Goal: Information Seeking & Learning: Compare options

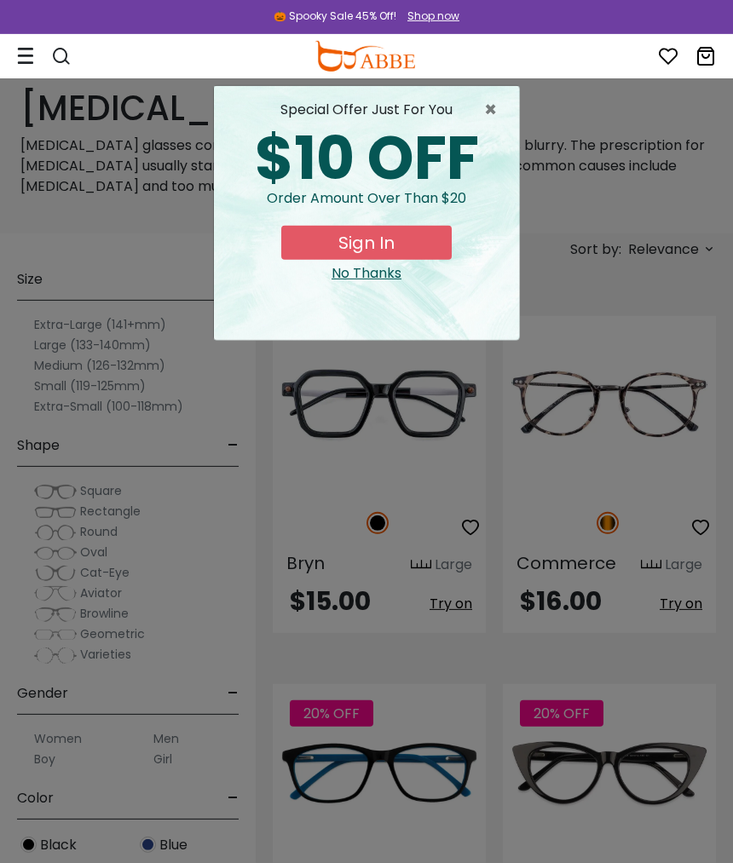
scroll to position [35, 0]
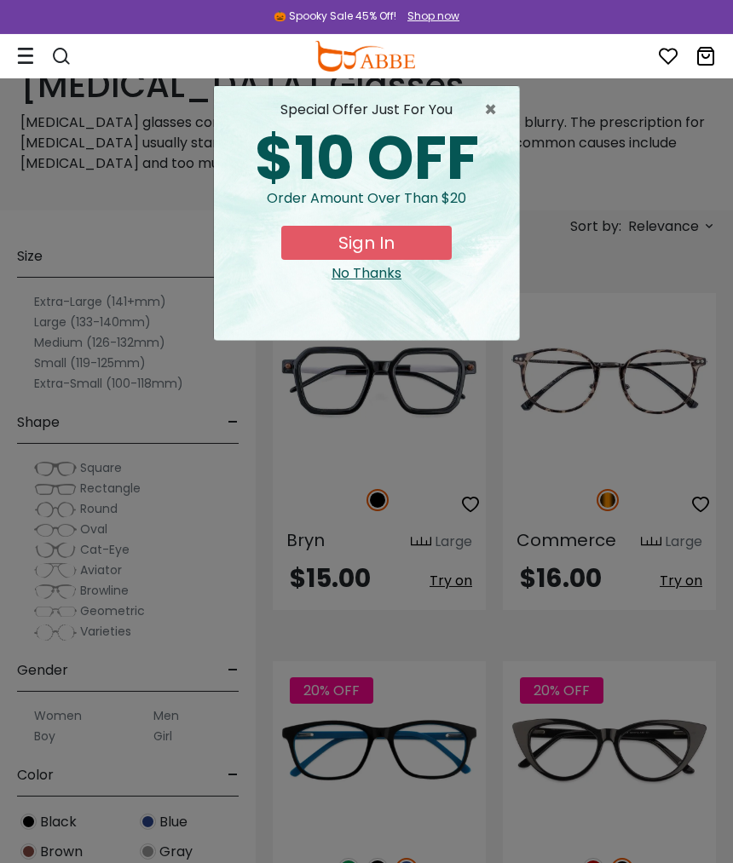
click at [494, 101] on span "×" at bounding box center [494, 110] width 21 height 20
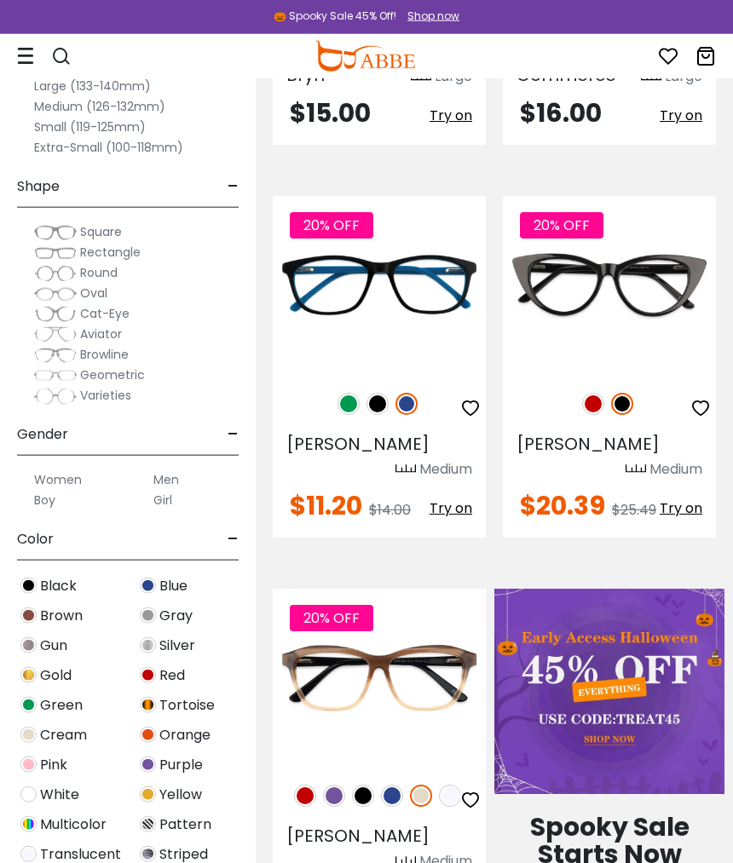
scroll to position [506, 0]
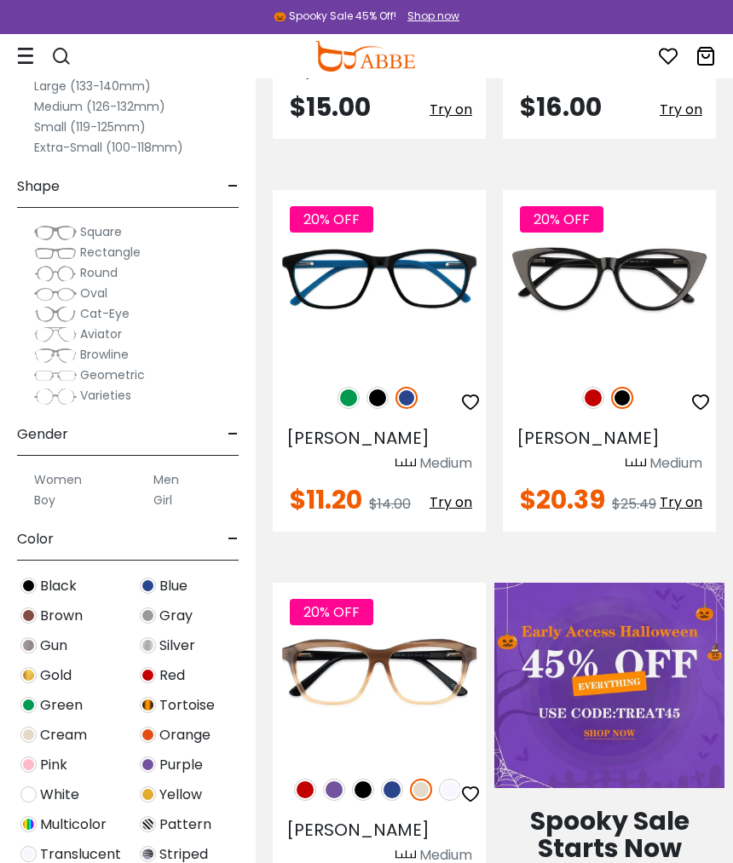
click at [329, 779] on img at bounding box center [334, 790] width 22 height 22
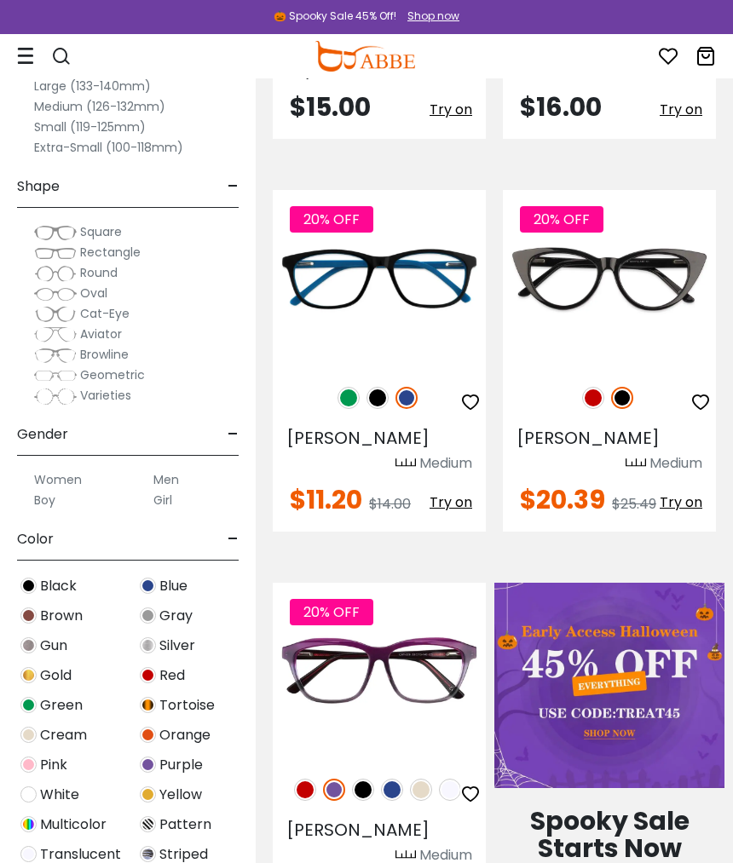
click at [357, 779] on img at bounding box center [363, 790] width 22 height 22
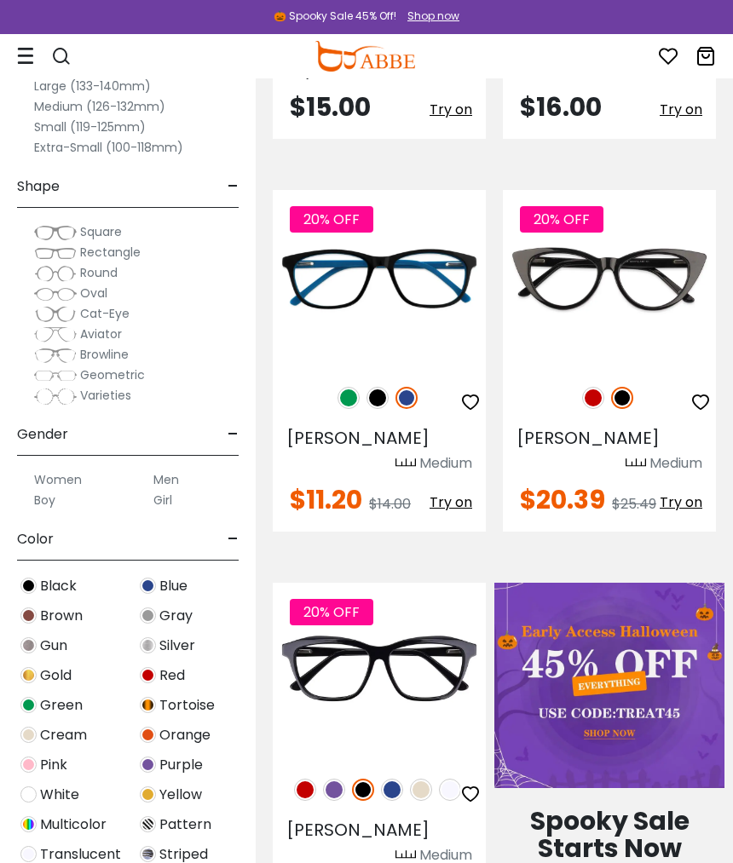
click at [401, 779] on img at bounding box center [392, 790] width 22 height 22
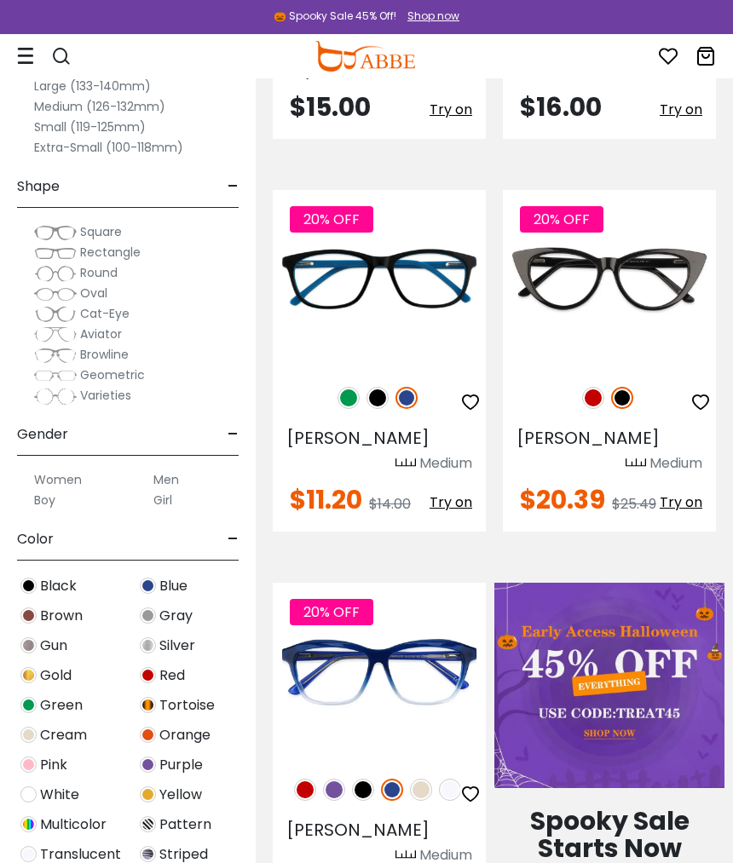
click at [424, 779] on img at bounding box center [421, 790] width 22 height 22
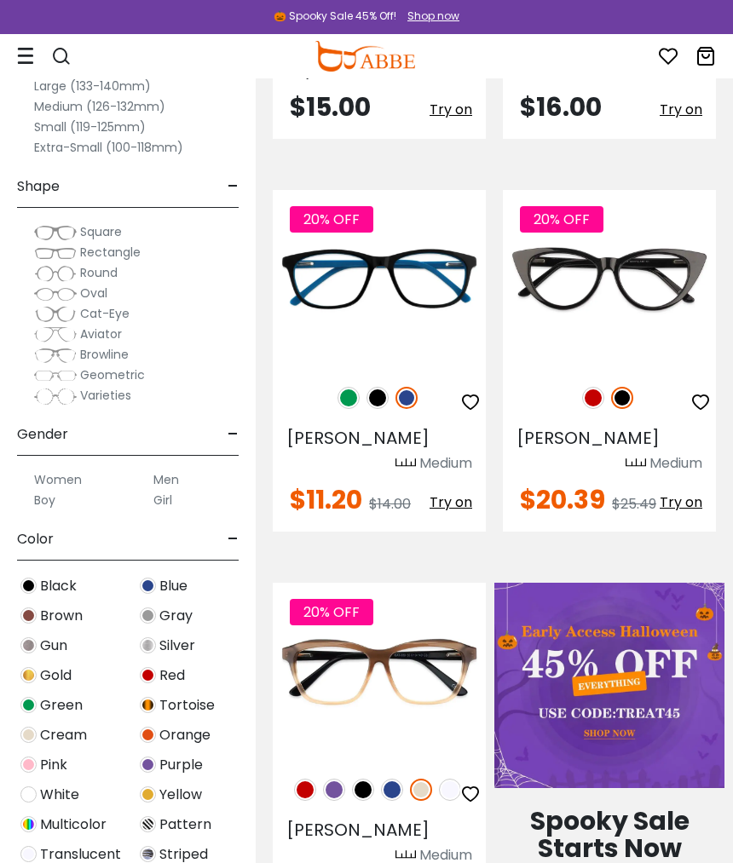
click at [455, 779] on img at bounding box center [450, 790] width 22 height 22
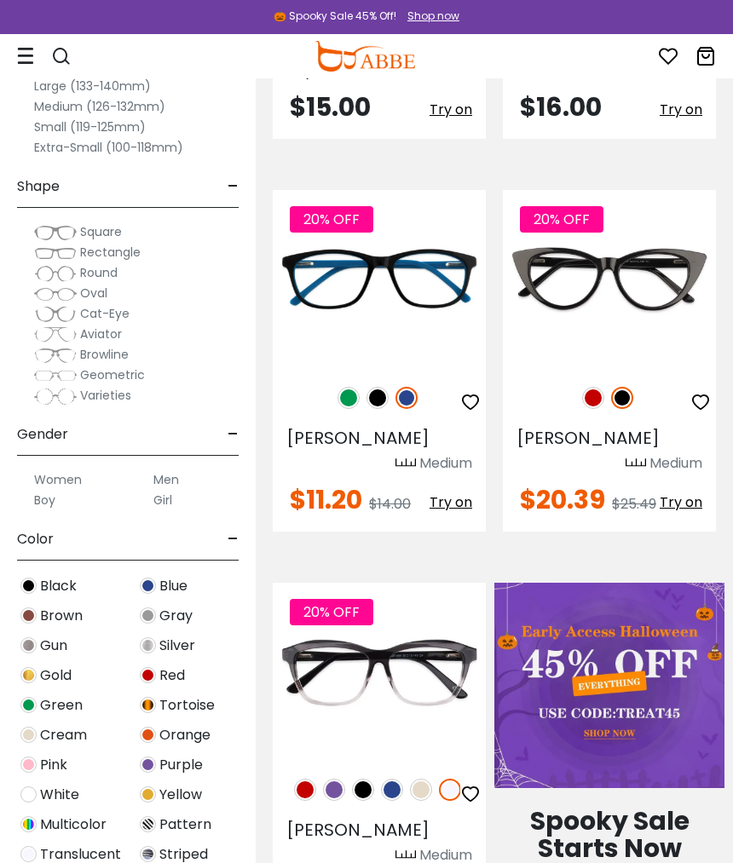
click at [307, 779] on img at bounding box center [305, 790] width 22 height 22
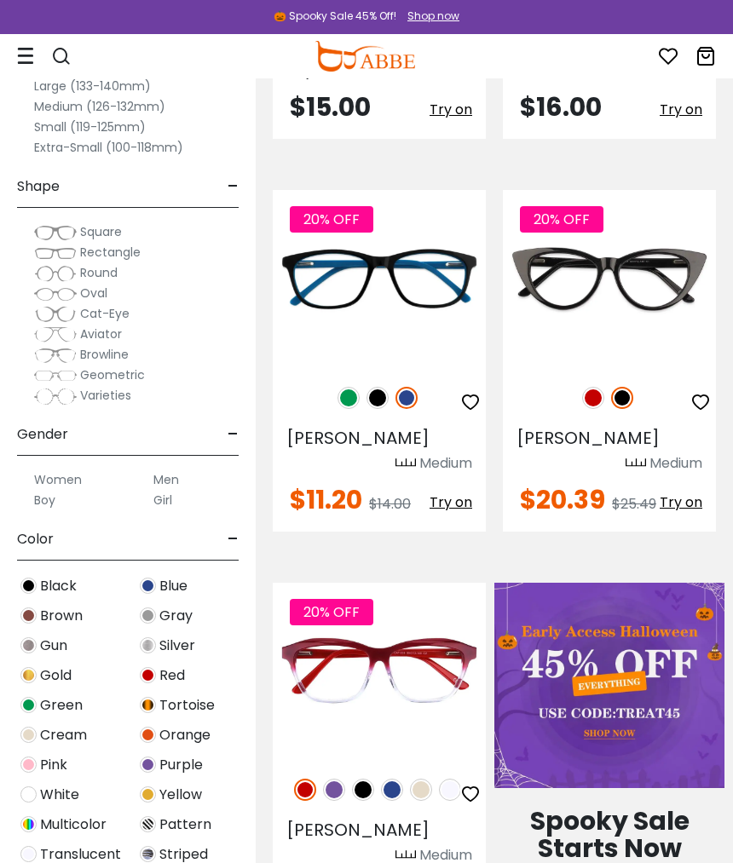
click at [297, 781] on div "20% OFF" at bounding box center [379, 790] width 213 height 36
click at [333, 779] on img at bounding box center [334, 790] width 22 height 22
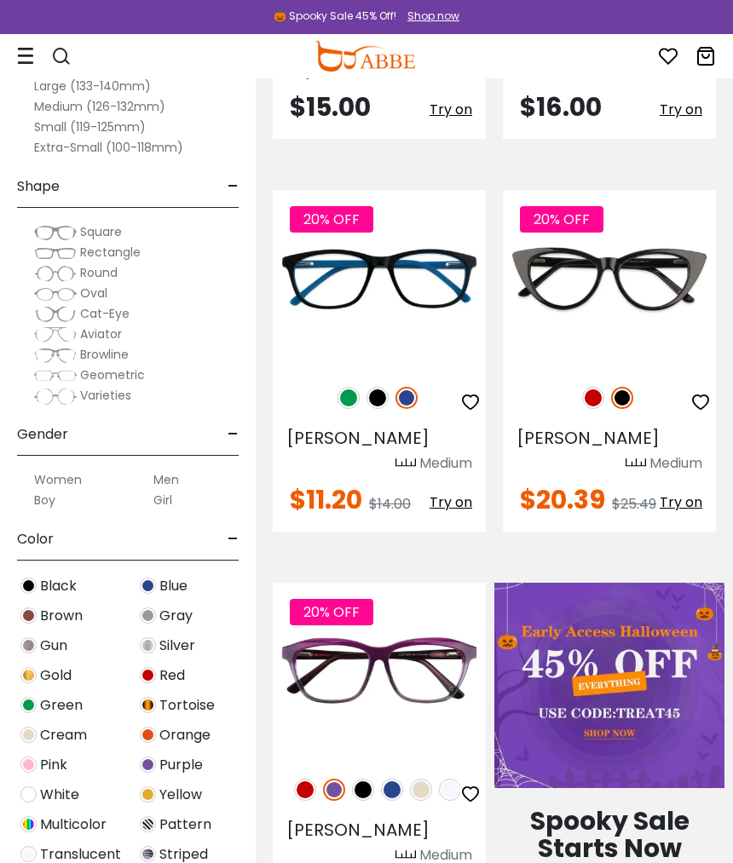
click at [366, 779] on img at bounding box center [363, 790] width 22 height 22
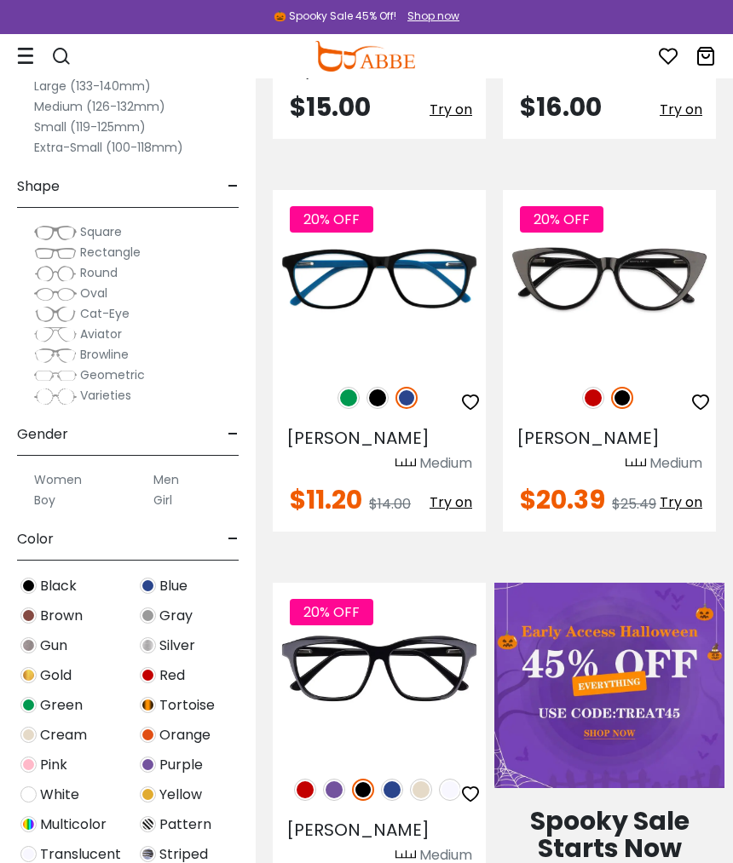
click at [366, 779] on img at bounding box center [363, 790] width 22 height 22
click at [399, 779] on img at bounding box center [392, 790] width 22 height 22
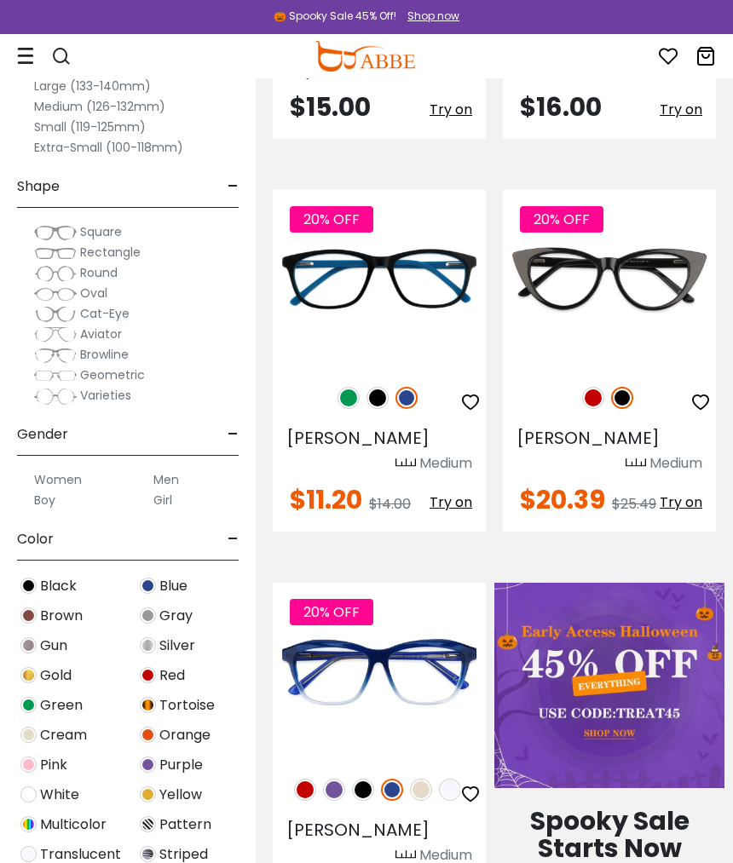
click at [429, 772] on div "20% OFF" at bounding box center [379, 790] width 213 height 36
click at [421, 779] on img at bounding box center [421, 790] width 22 height 22
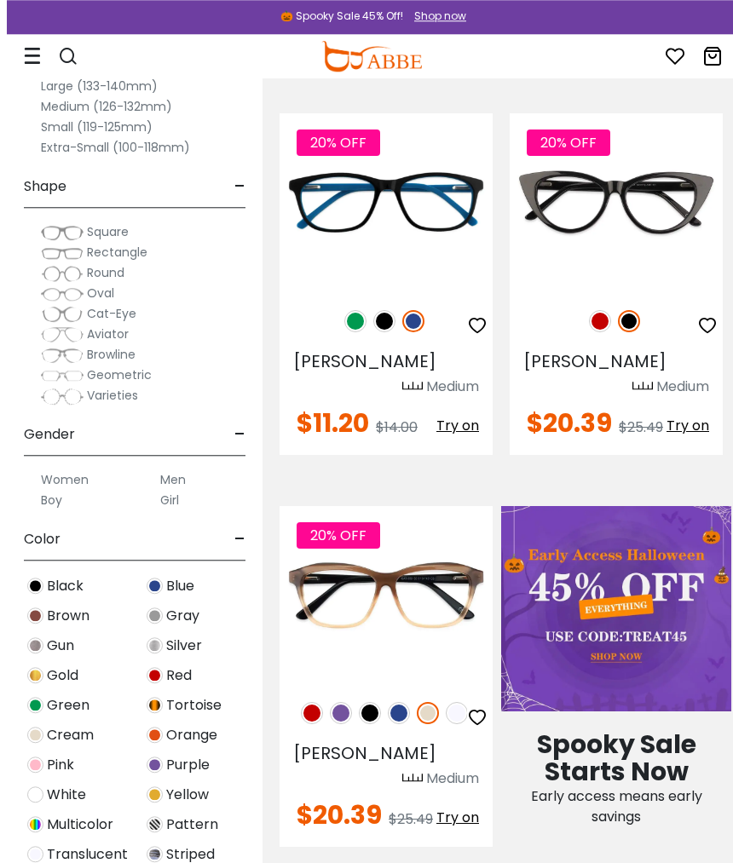
scroll to position [583, 0]
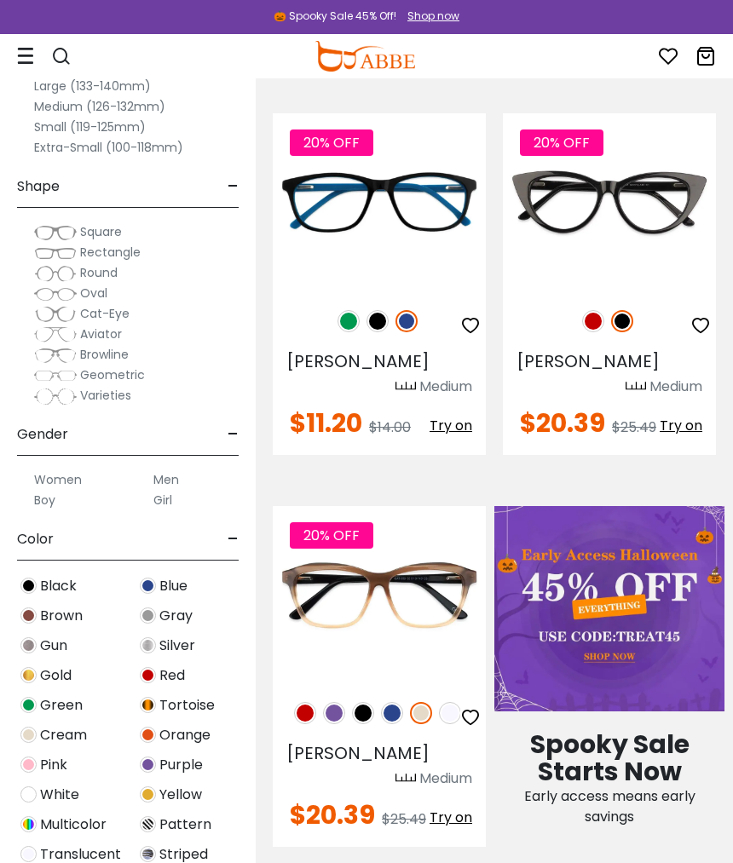
click at [345, 325] on img at bounding box center [348, 321] width 22 height 22
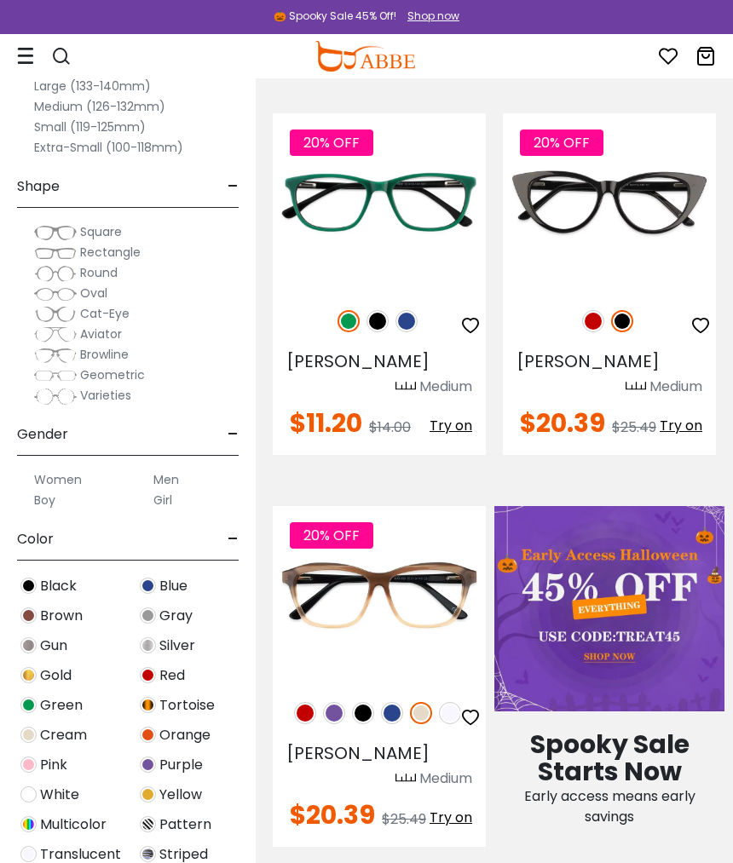
click at [373, 319] on img at bounding box center [377, 321] width 22 height 22
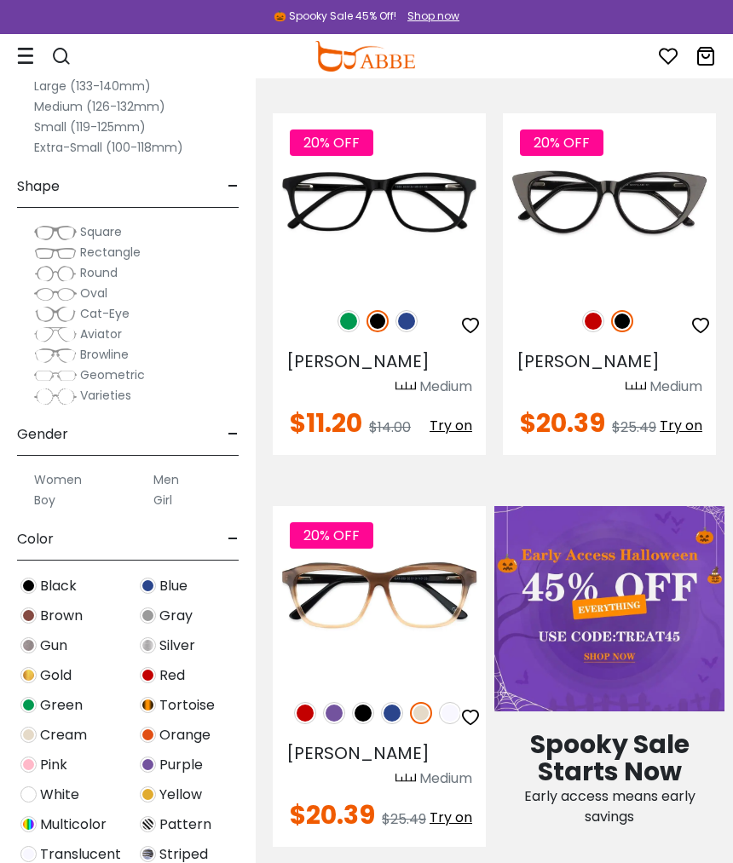
click at [409, 315] on img at bounding box center [406, 321] width 22 height 22
click at [415, 311] on div "20% OFF" at bounding box center [379, 321] width 213 height 36
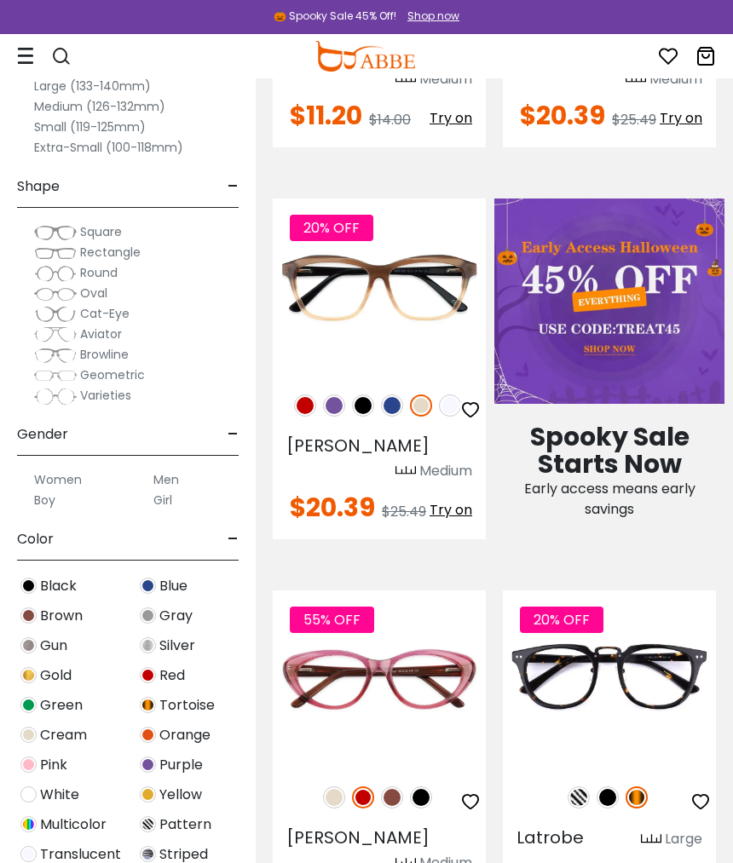
scroll to position [890, 0]
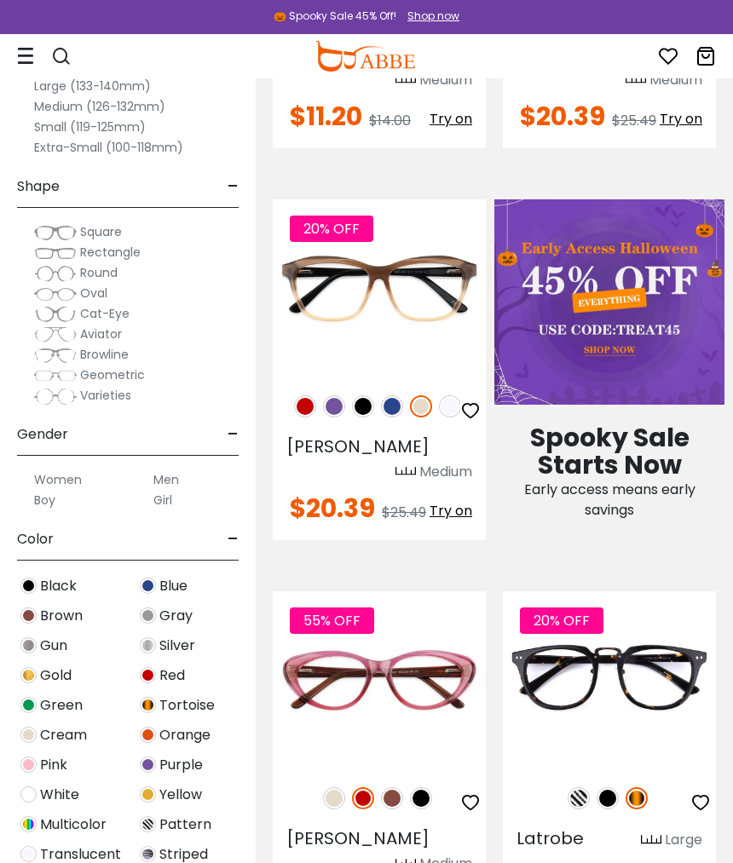
click at [371, 395] on img at bounding box center [363, 406] width 22 height 22
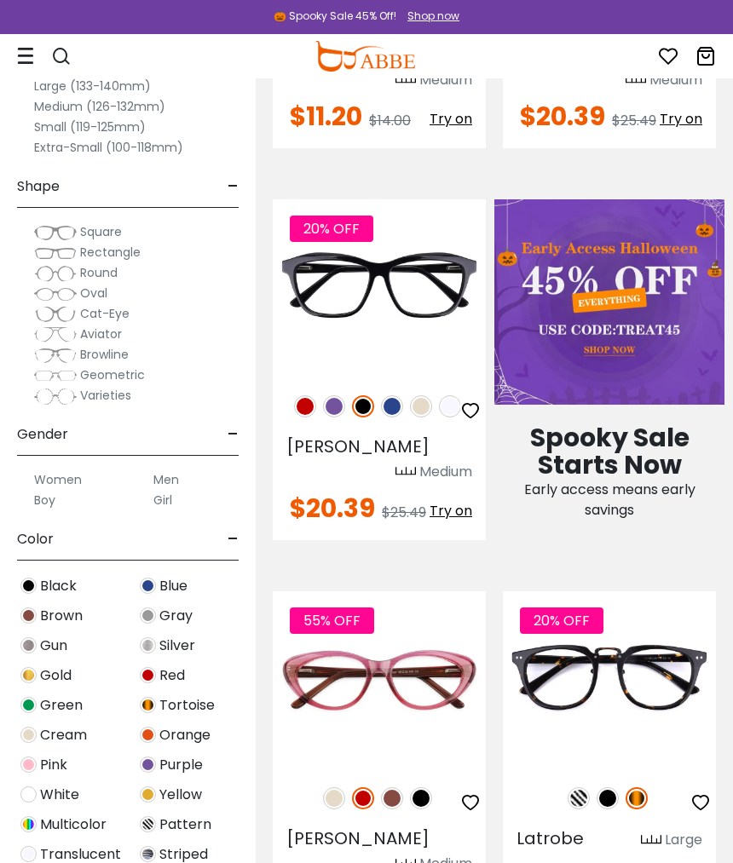
click at [390, 395] on img at bounding box center [392, 406] width 22 height 22
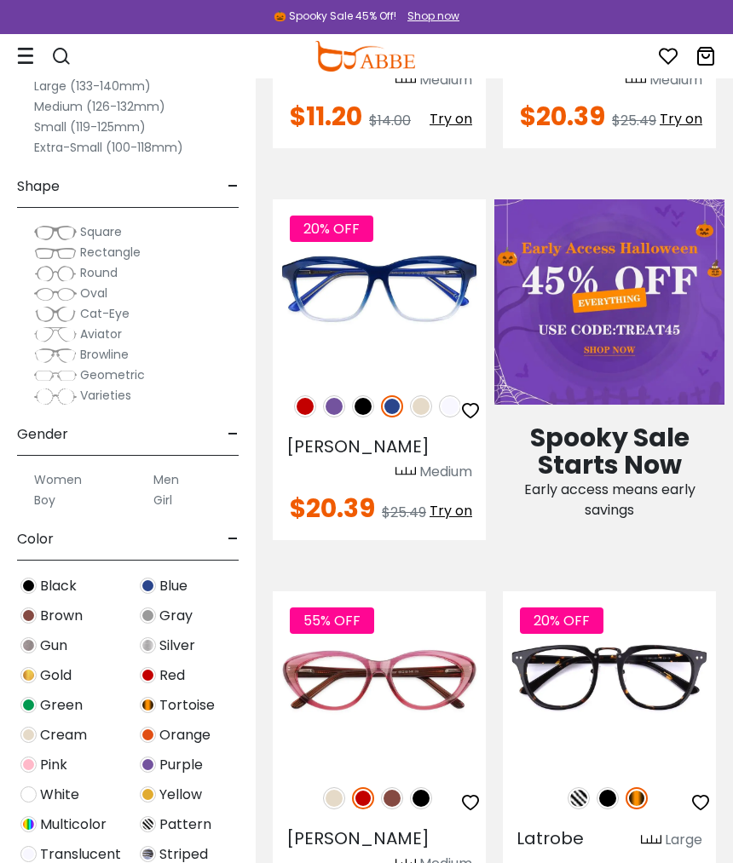
click at [336, 395] on img at bounding box center [334, 406] width 22 height 22
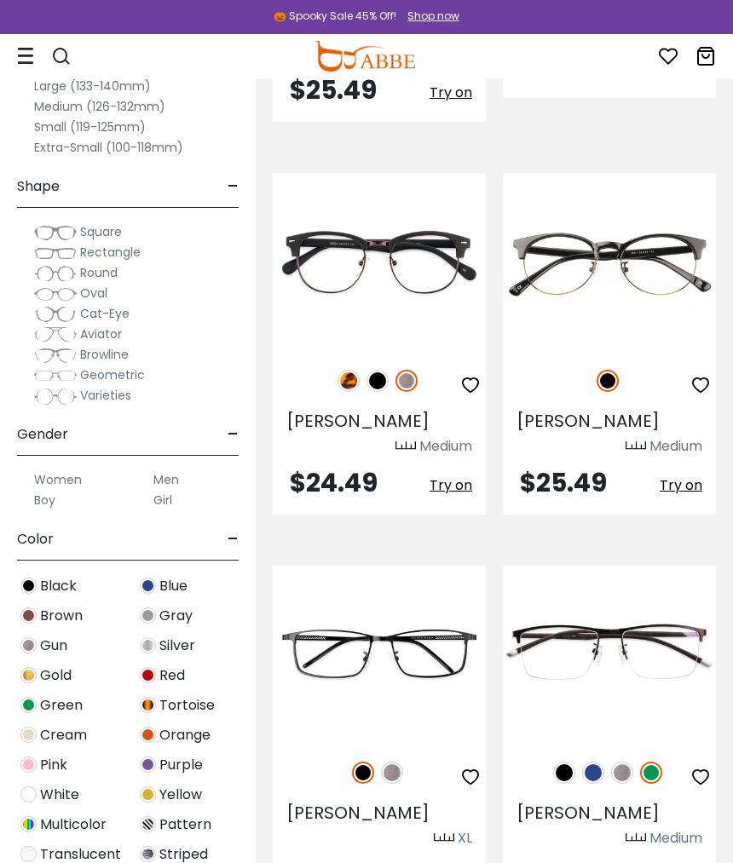
scroll to position [4420, 0]
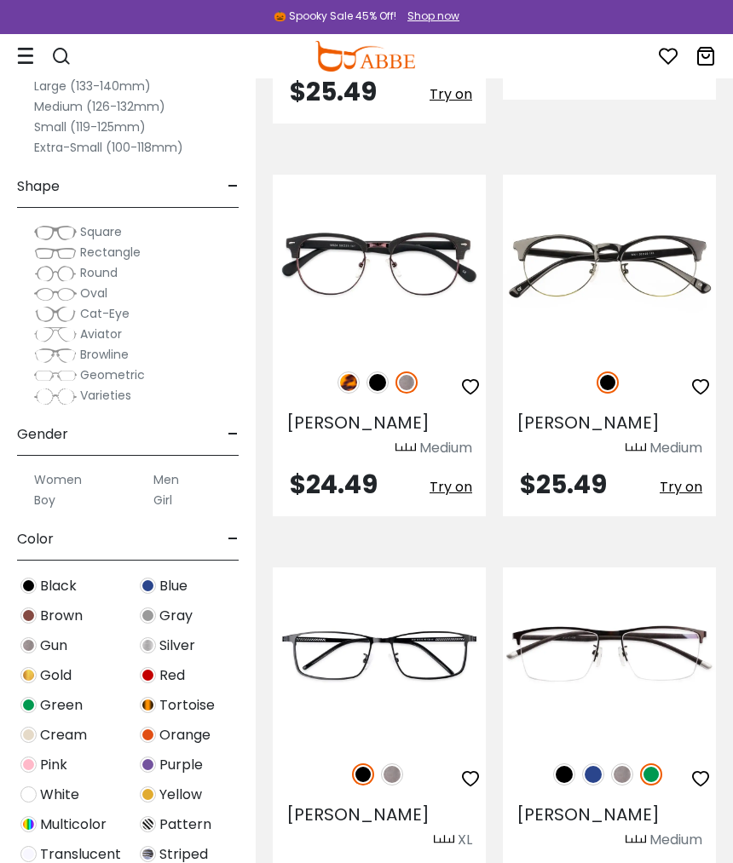
click at [0, 0] on img at bounding box center [0, 0] width 0 height 0
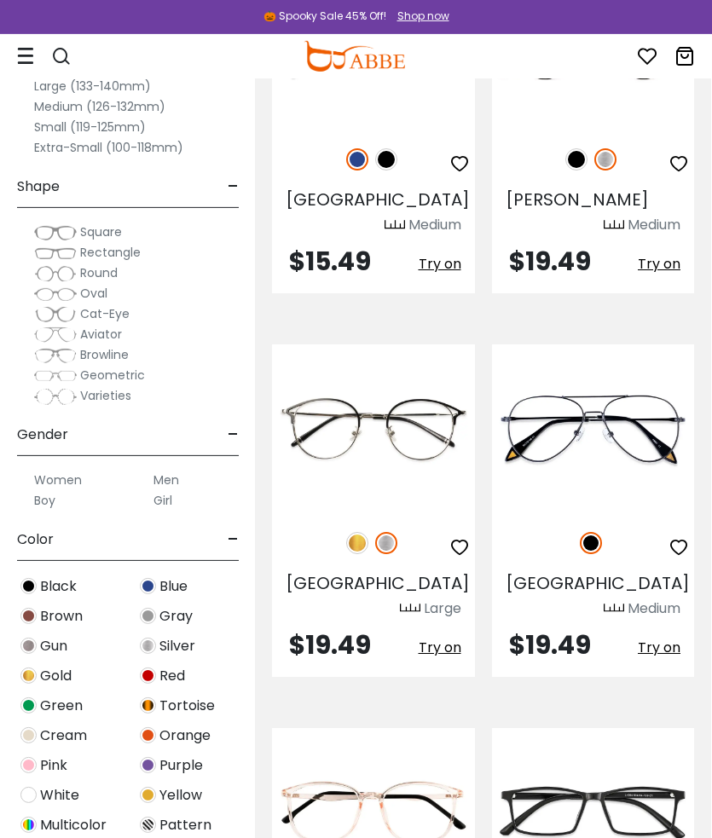
scroll to position [0, 0]
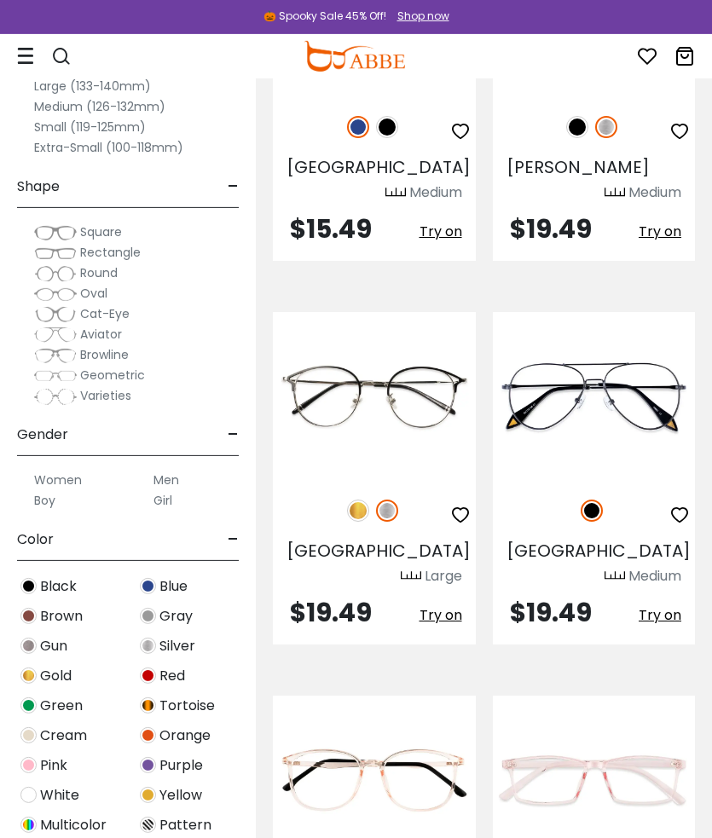
scroll to position [7291, 0]
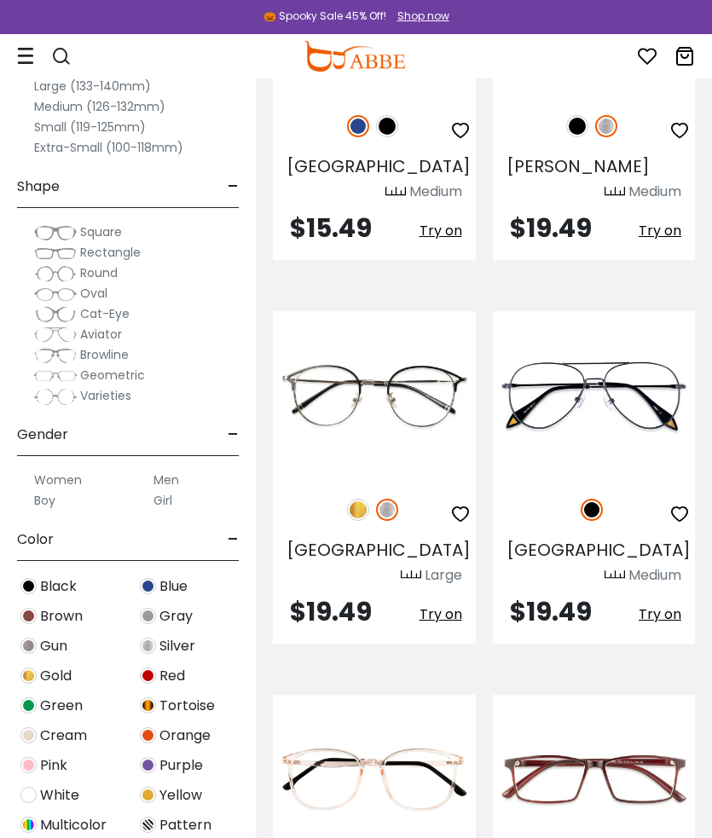
click at [0, 0] on img at bounding box center [0, 0] width 0 height 0
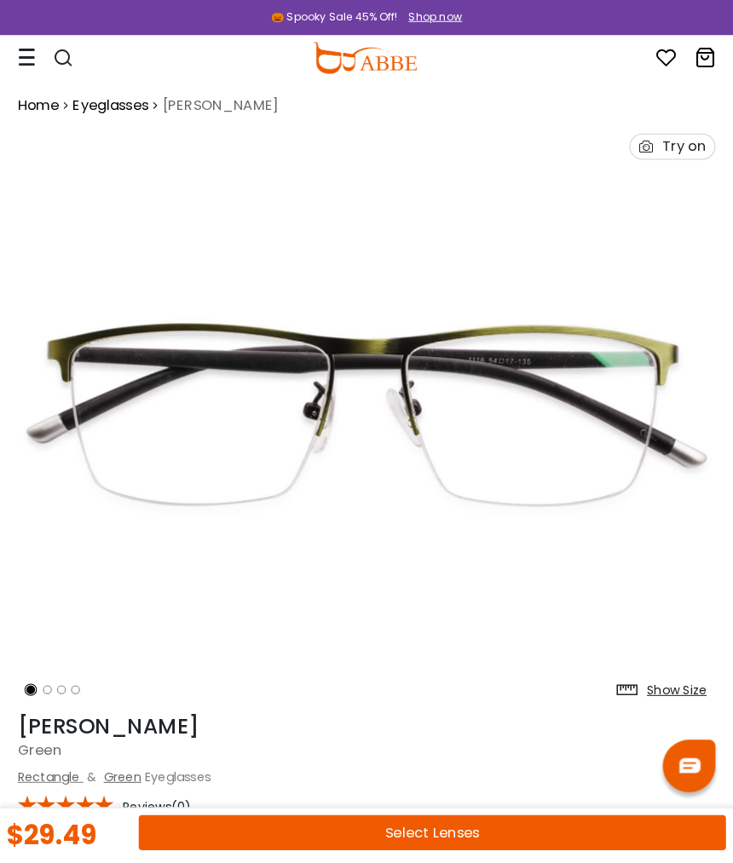
scroll to position [7, 0]
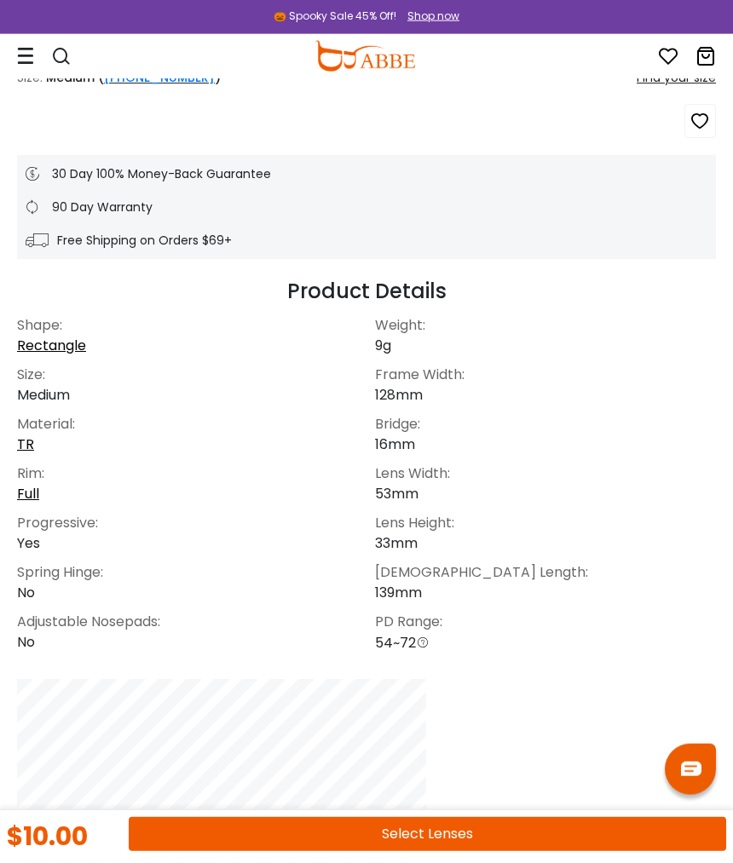
scroll to position [862, 0]
